Goal: Task Accomplishment & Management: Use online tool/utility

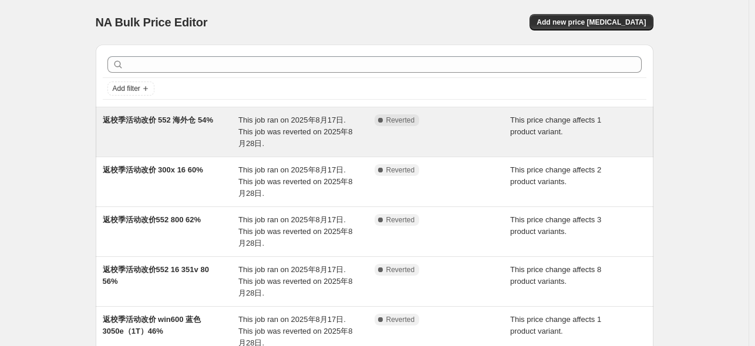
click at [200, 120] on span "返校季活动改价 552 海外仓 54%" at bounding box center [158, 120] width 111 height 9
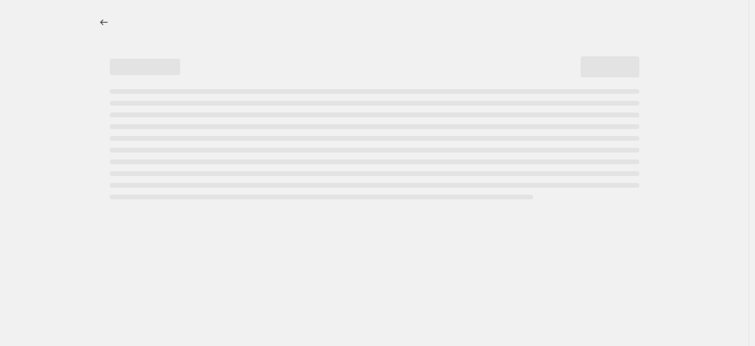
select select "pcap"
select select "no_change"
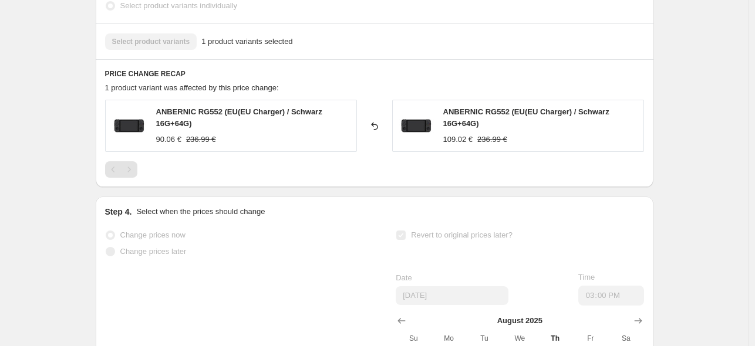
scroll to position [704, 0]
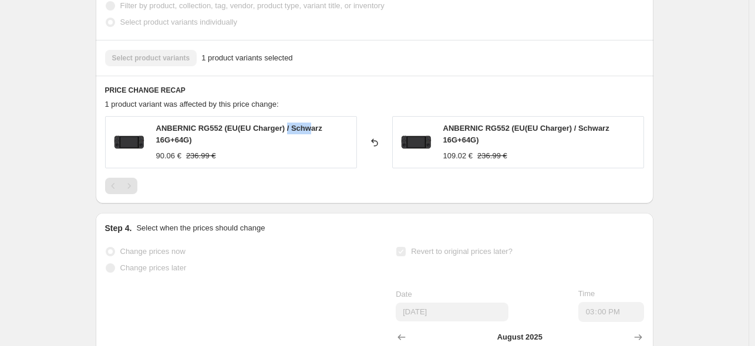
drag, startPoint x: 285, startPoint y: 133, endPoint x: 314, endPoint y: 144, distance: 31.9
click at [310, 134] on div "ANBERNIC RG552 (EU(EU Charger) / Schwarz 16G+64G)" at bounding box center [253, 134] width 194 height 23
click at [318, 154] on div "90.06 € 236.99 €" at bounding box center [253, 156] width 194 height 12
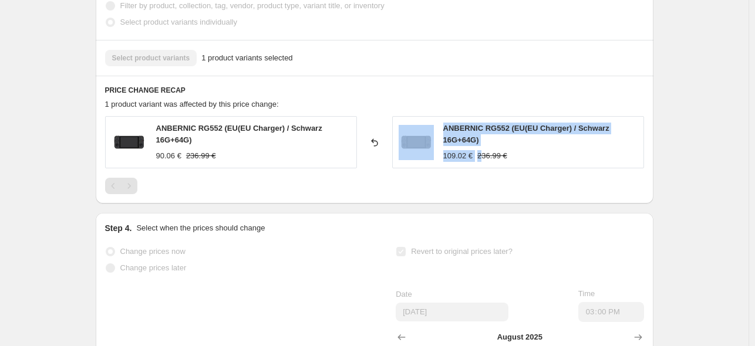
drag, startPoint x: 439, startPoint y: 158, endPoint x: 483, endPoint y: 159, distance: 44.0
click at [483, 159] on div "ANBERNIC RG552 (EU(EU Charger) / Schwarz 16G+64G) 109.02 € 236.99 €" at bounding box center [518, 142] width 252 height 52
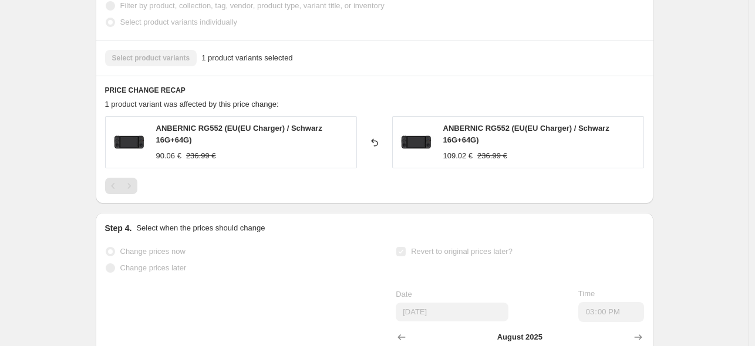
click at [501, 168] on div "ANBERNIC RG552 (EU(EU Charger) / Schwarz 16G+64G) 109.02 € 236.99 €" at bounding box center [518, 142] width 252 height 52
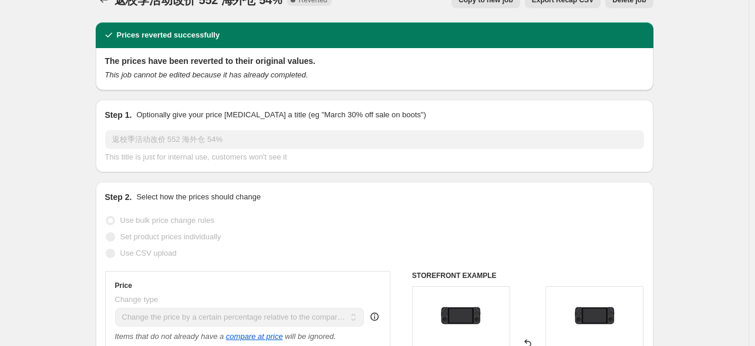
scroll to position [0, 0]
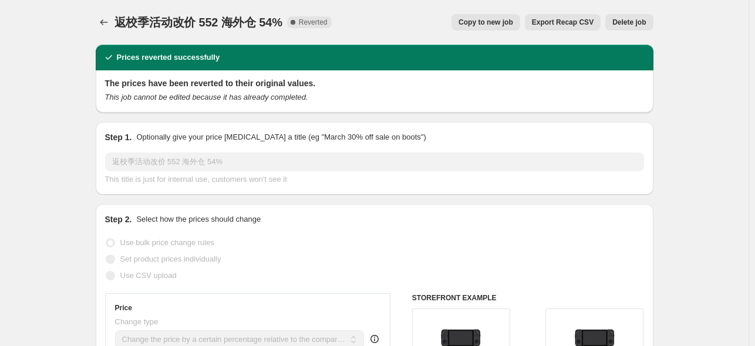
click at [512, 22] on span "Copy to new job" at bounding box center [485, 22] width 55 height 9
select select "pcap"
select select "no_change"
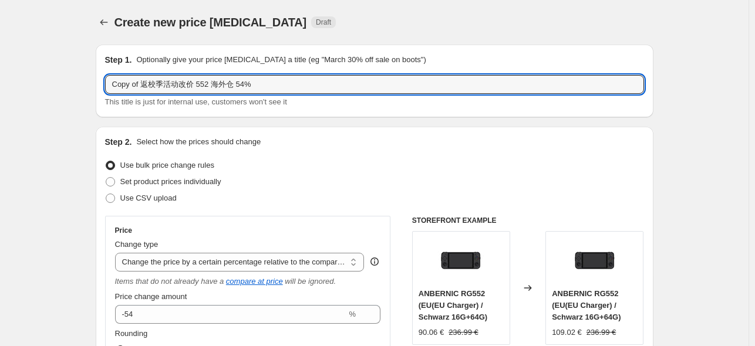
drag, startPoint x: 143, startPoint y: 83, endPoint x: 103, endPoint y: 82, distance: 39.3
click at [103, 82] on div "Step 1. Optionally give your price [MEDICAL_DATA] a title (eg "March 30% off sa…" at bounding box center [374, 81] width 557 height 73
click at [258, 89] on input "返校季活动改价 552 海外仓 54%" at bounding box center [374, 84] width 539 height 19
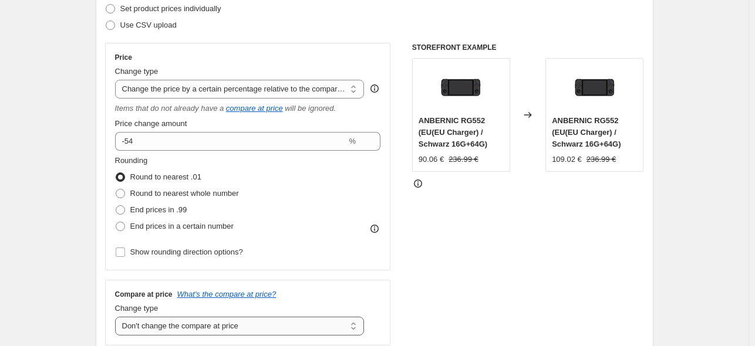
scroll to position [78, 0]
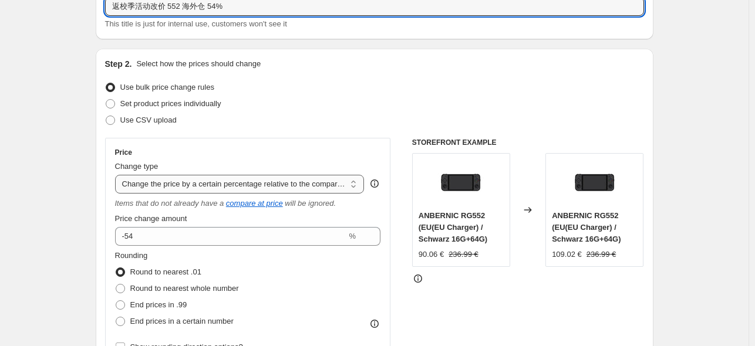
type input "返校季活动改价 552 海外仓 54%"
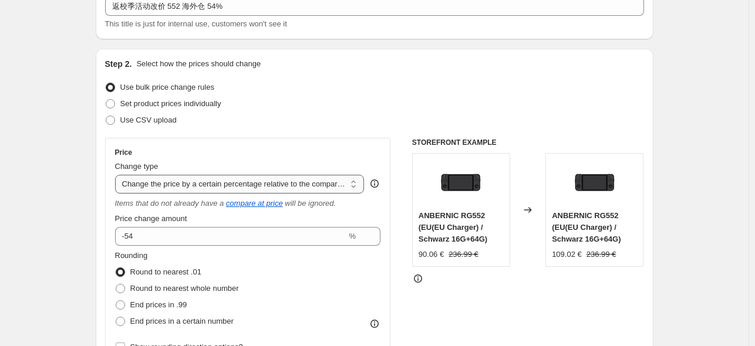
click at [299, 180] on select "Change the price to a certain amount Change the price by a certain amount Chang…" at bounding box center [239, 184] width 249 height 19
click at [453, 283] on div at bounding box center [528, 279] width 232 height 12
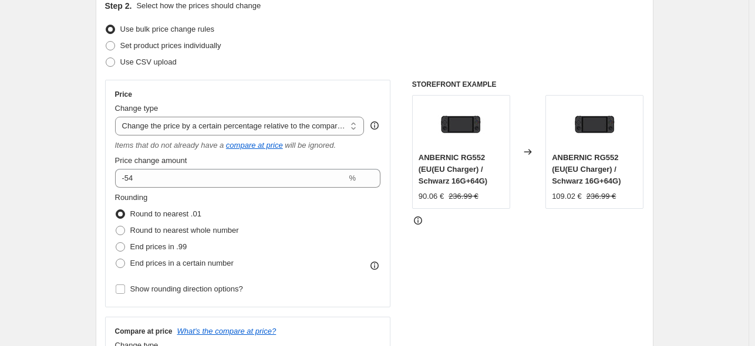
scroll to position [0, 0]
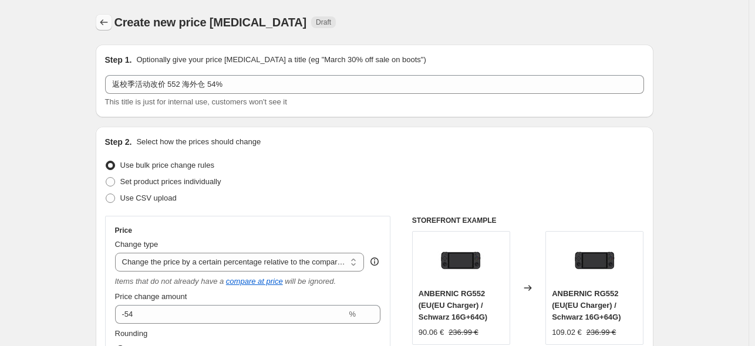
click at [109, 18] on icon "Price change jobs" at bounding box center [104, 22] width 12 height 12
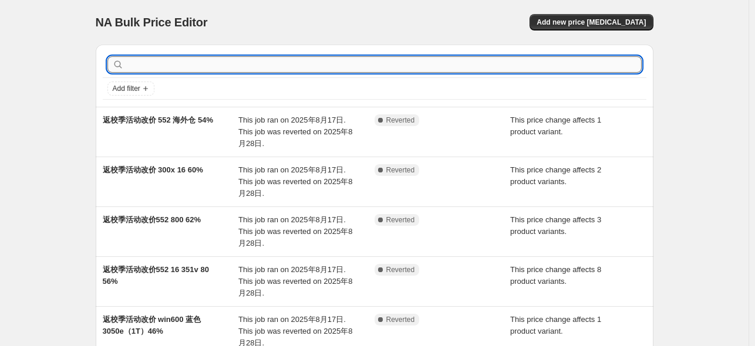
click at [256, 67] on input "text" at bounding box center [383, 64] width 515 height 16
type input "55"
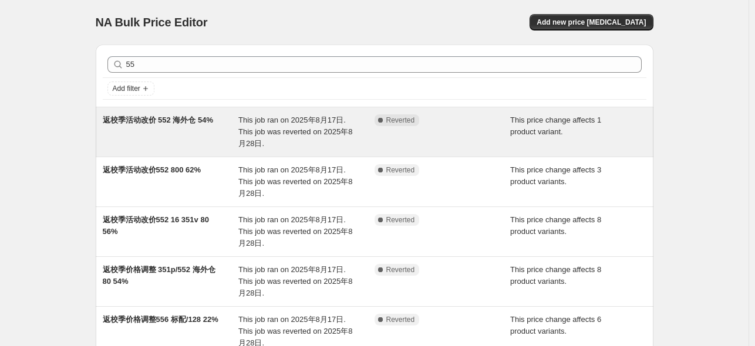
click at [196, 117] on span "返校季活动改价 552 海外仓 54%" at bounding box center [158, 120] width 111 height 9
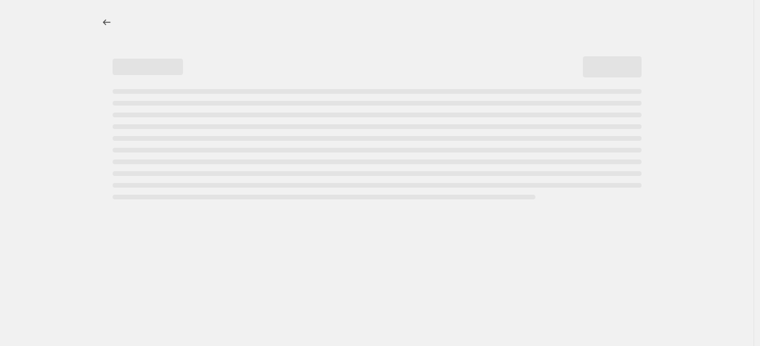
select select "pcap"
select select "no_change"
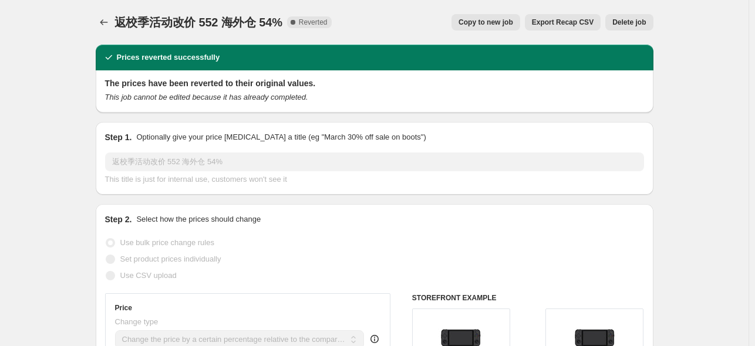
click at [474, 25] on span "Copy to new job" at bounding box center [485, 22] width 55 height 9
select select "pcap"
select select "no_change"
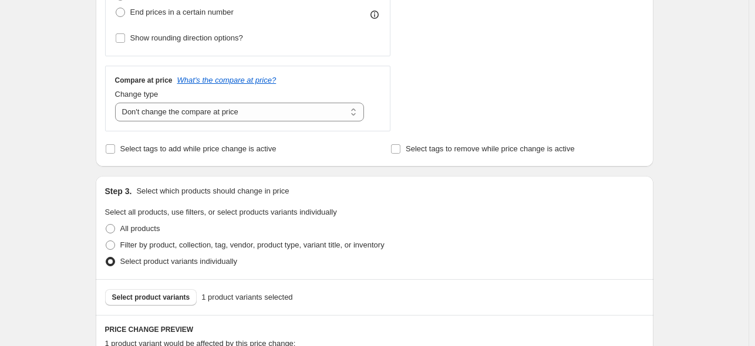
scroll to position [547, 0]
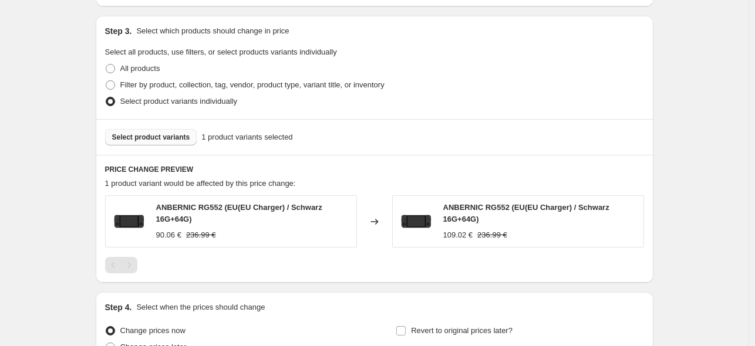
click at [155, 141] on span "Select product variants" at bounding box center [151, 137] width 78 height 9
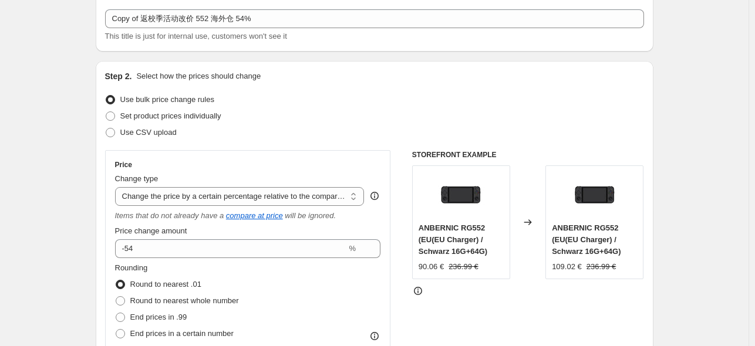
scroll to position [0, 0]
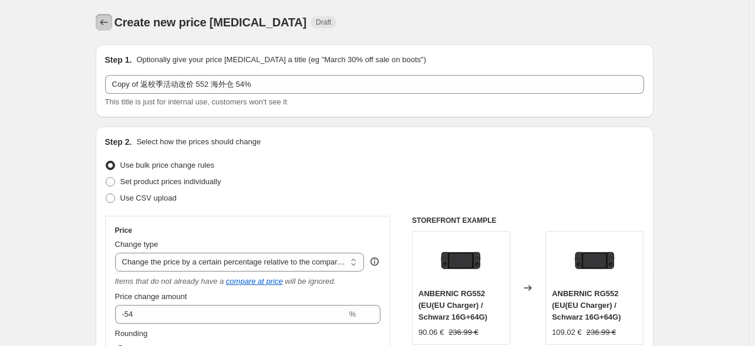
click at [105, 28] on icon "Price change jobs" at bounding box center [104, 22] width 12 height 12
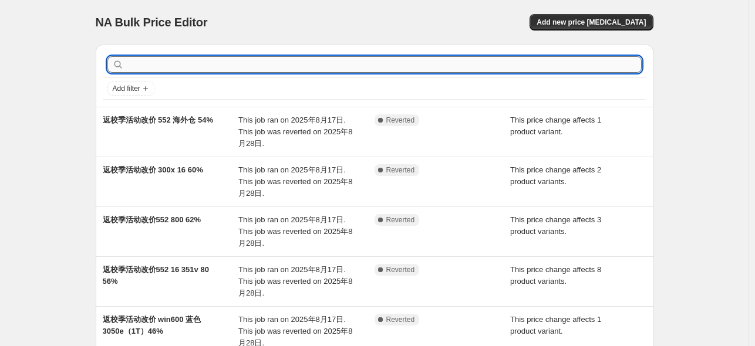
click at [185, 62] on input "text" at bounding box center [383, 64] width 515 height 16
type input "arc"
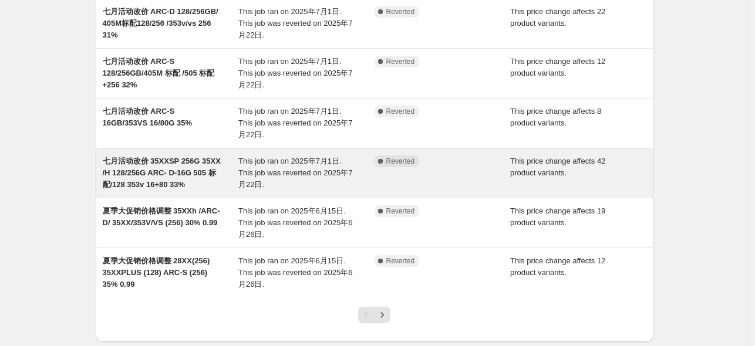
scroll to position [385, 0]
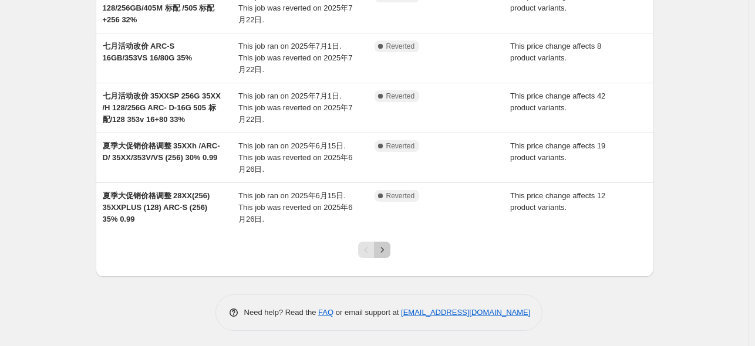
click at [384, 251] on icon "Next" at bounding box center [382, 249] width 3 height 5
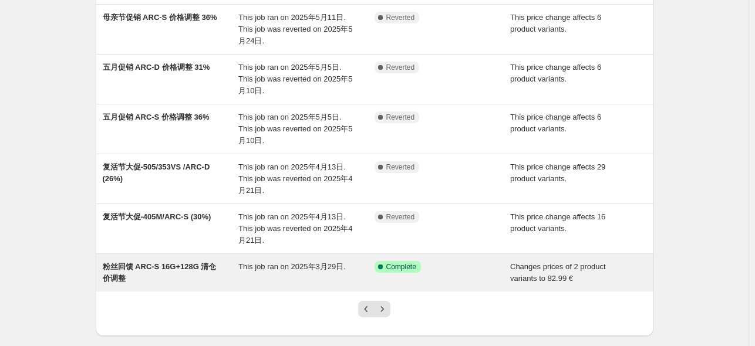
scroll to position [361, 0]
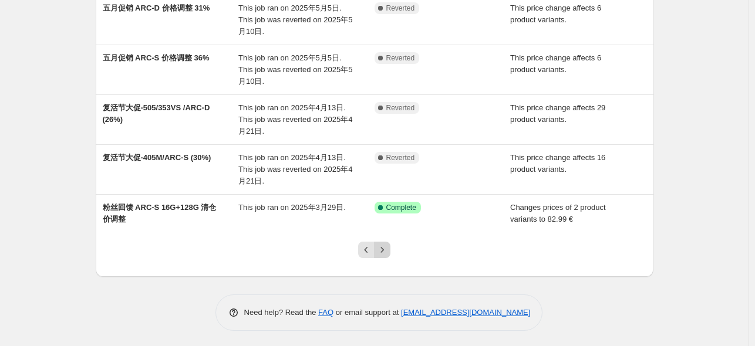
click at [388, 252] on icon "Next" at bounding box center [382, 250] width 12 height 12
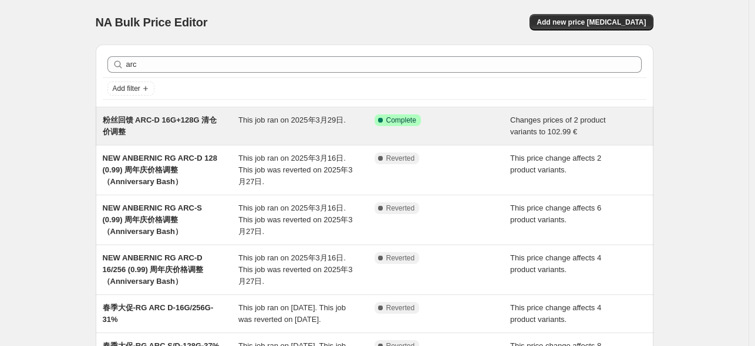
click at [212, 123] on span "粉丝回馈 ARC-D 16G+128G 清仓价调整" at bounding box center [160, 126] width 114 height 21
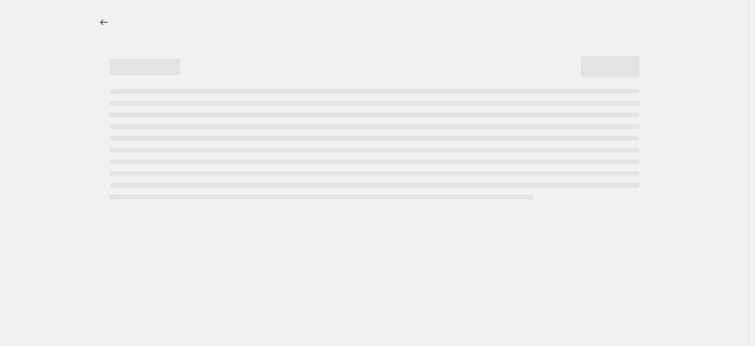
select select "no_change"
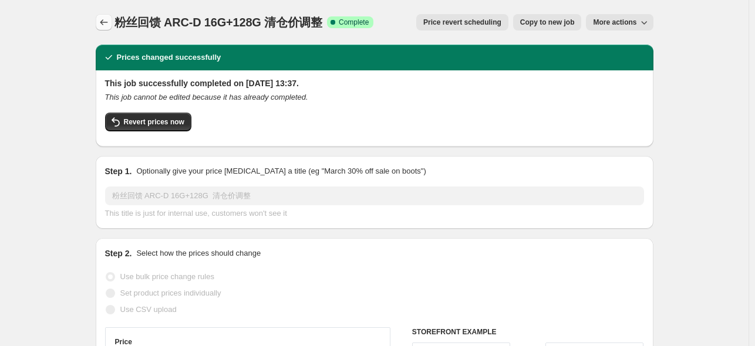
click at [103, 22] on icon "Price change jobs" at bounding box center [104, 22] width 8 height 6
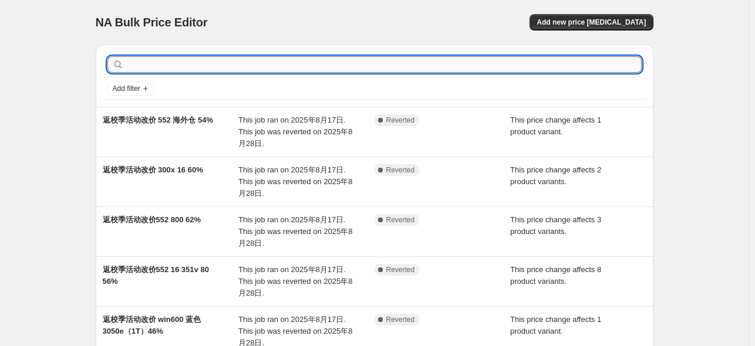
click at [160, 67] on input "text" at bounding box center [383, 64] width 515 height 16
